Goal: Transaction & Acquisition: Purchase product/service

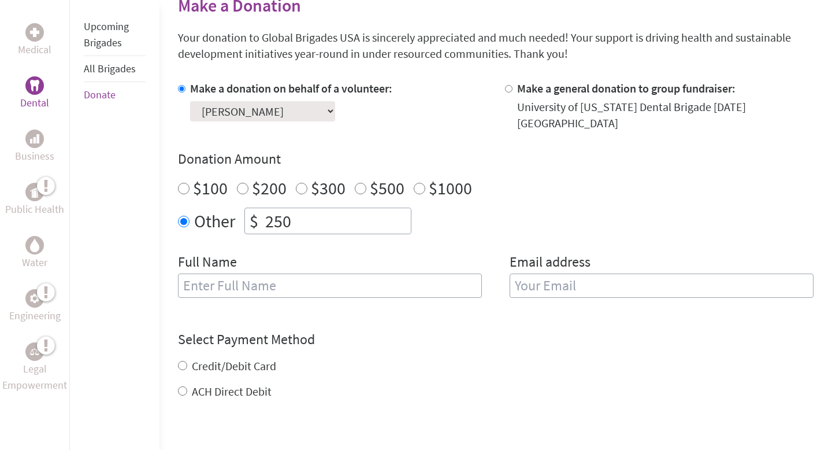
scroll to position [299, 0]
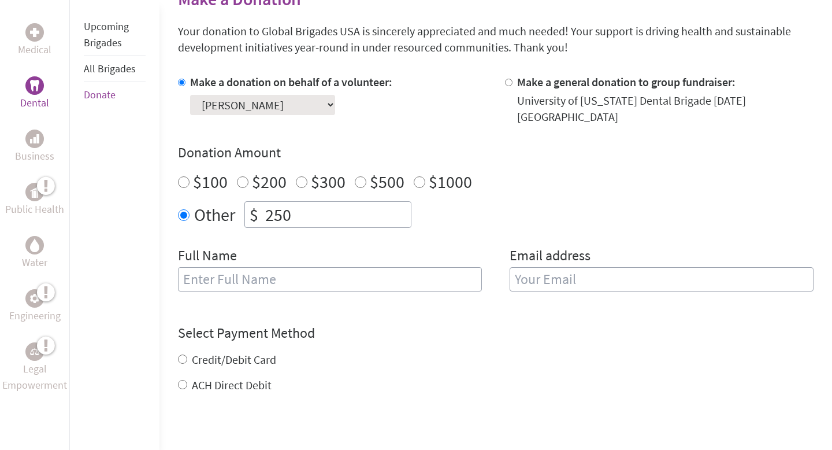
click at [288, 275] on input "text" at bounding box center [330, 279] width 304 height 24
type input "[PERSON_NAME]"
click at [510, 267] on input "email" at bounding box center [662, 279] width 304 height 24
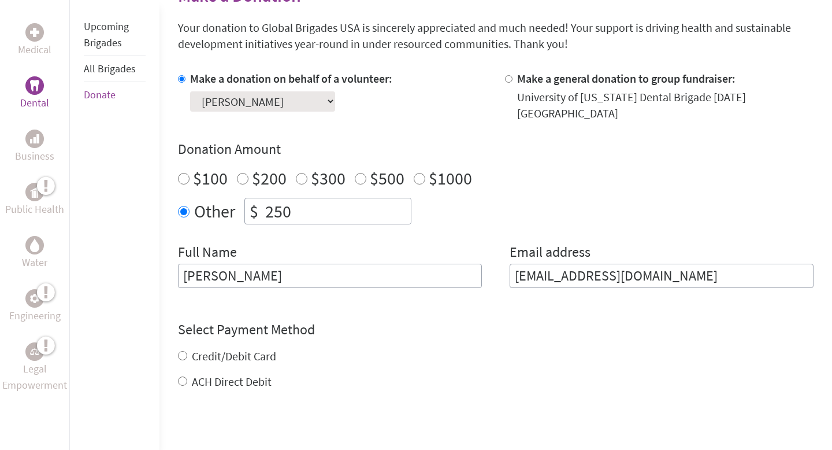
type input "[EMAIL_ADDRESS][DOMAIN_NAME]"
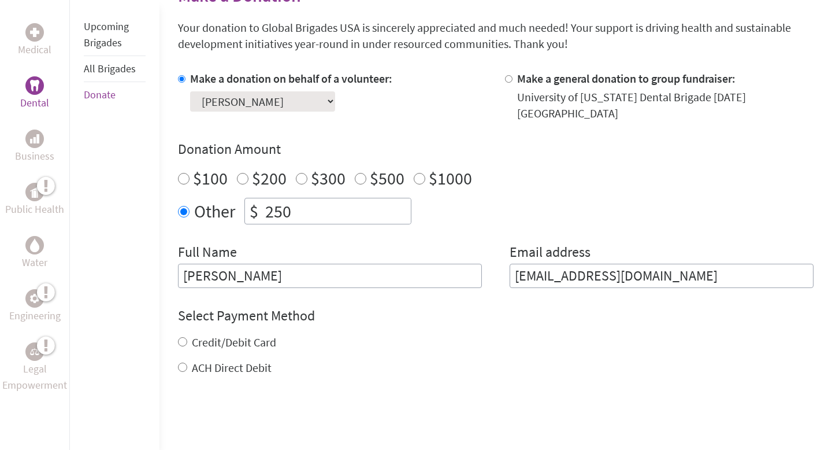
click at [245, 350] on div "Credit/Debit Card ACH Direct Debit" at bounding box center [496, 355] width 636 height 42
click at [242, 335] on label "Credit/Debit Card" at bounding box center [234, 342] width 84 height 14
click at [187, 337] on input "Credit/Debit Card" at bounding box center [182, 341] width 9 height 9
radio input "true"
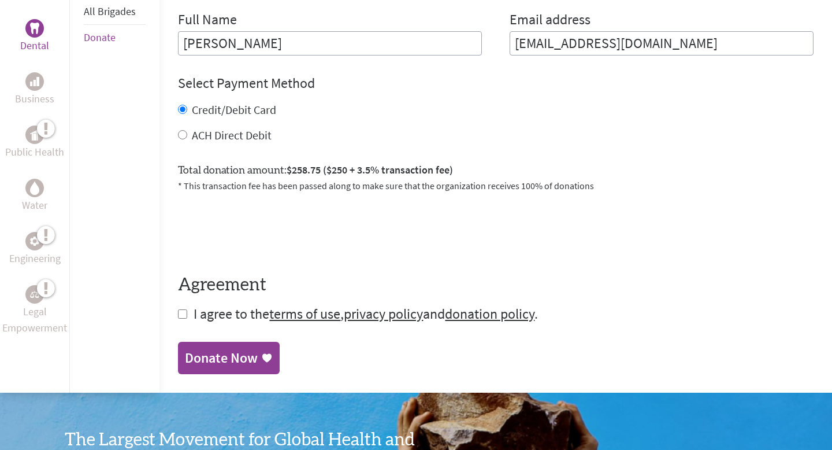
scroll to position [542, 0]
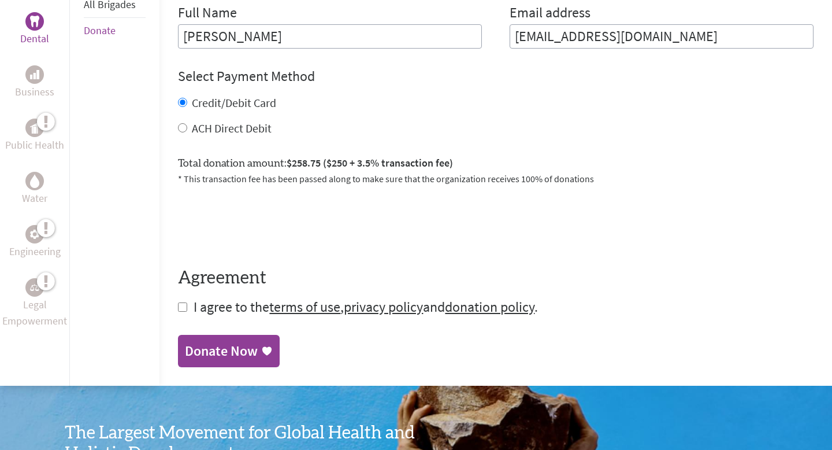
click at [183, 302] on input "checkbox" at bounding box center [182, 306] width 9 height 9
checkbox input "true"
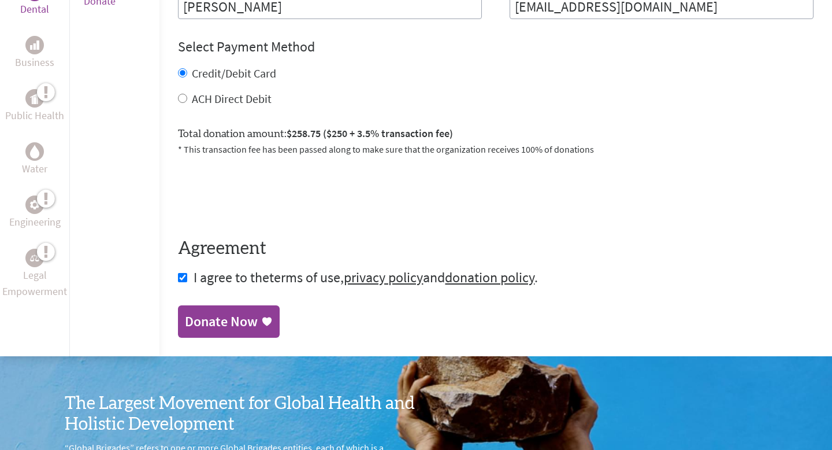
scroll to position [576, 0]
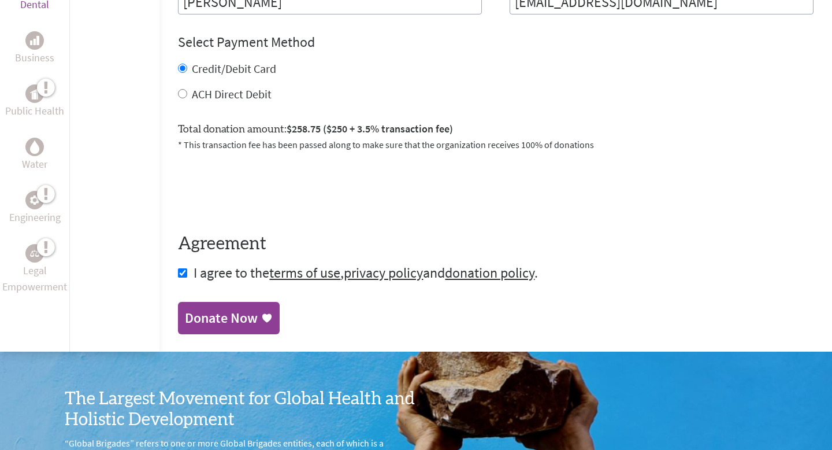
click at [235, 311] on div "Donate Now" at bounding box center [221, 318] width 73 height 18
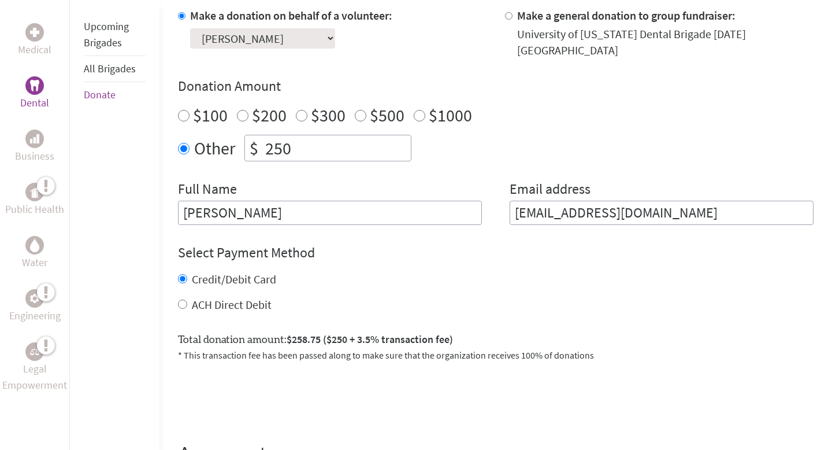
scroll to position [384, 0]
